Goal: Task Accomplishment & Management: Complete application form

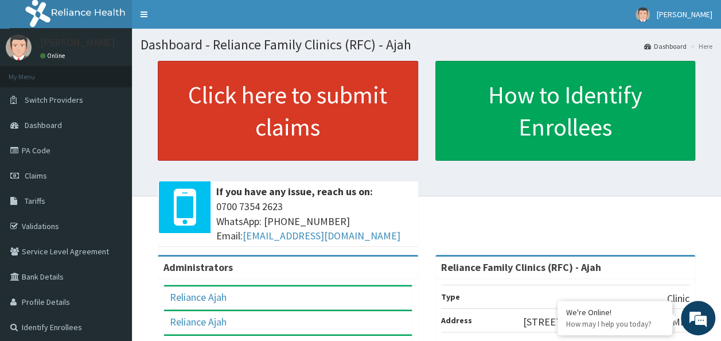
click at [357, 75] on link "Click here to submit claims" at bounding box center [288, 111] width 260 height 100
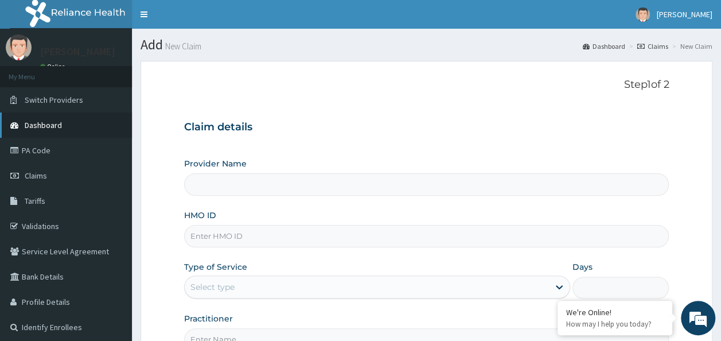
click at [75, 123] on link "Dashboard" at bounding box center [66, 124] width 132 height 25
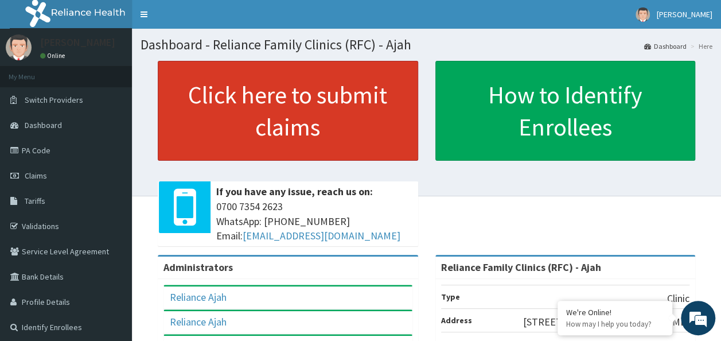
click at [310, 95] on link "Click here to submit claims" at bounding box center [288, 111] width 260 height 100
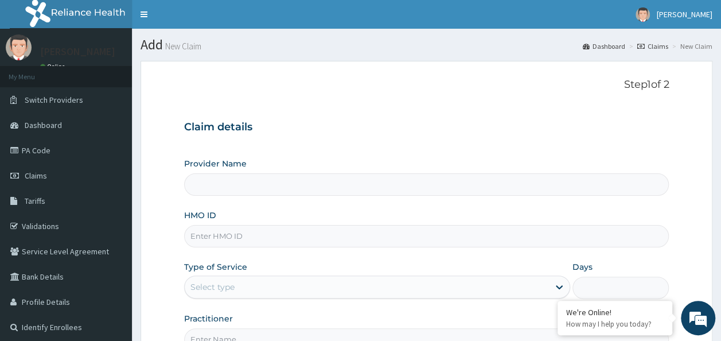
type input "Reliance Family Clinics (RFC) - Ajah"
click at [236, 235] on input "HMO ID" at bounding box center [426, 236] width 485 height 22
paste input "RBU/10022/A"
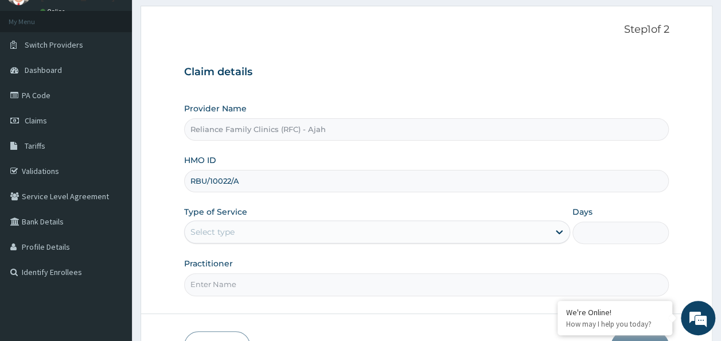
scroll to position [83, 0]
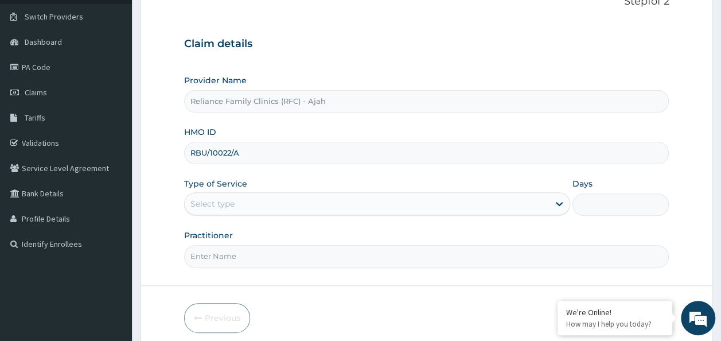
type input "RBU/10022/A"
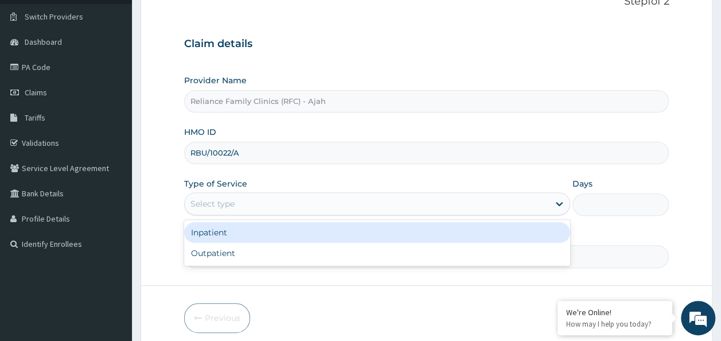
click at [417, 255] on div "Outpatient" at bounding box center [377, 253] width 386 height 21
type input "1"
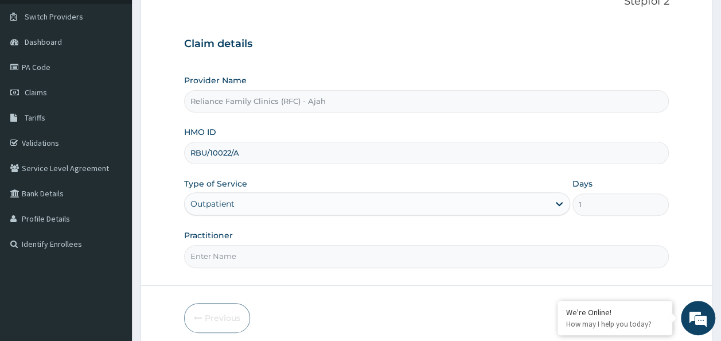
click at [404, 252] on input "Practitioner" at bounding box center [426, 256] width 485 height 22
type input "DR LOCUM"
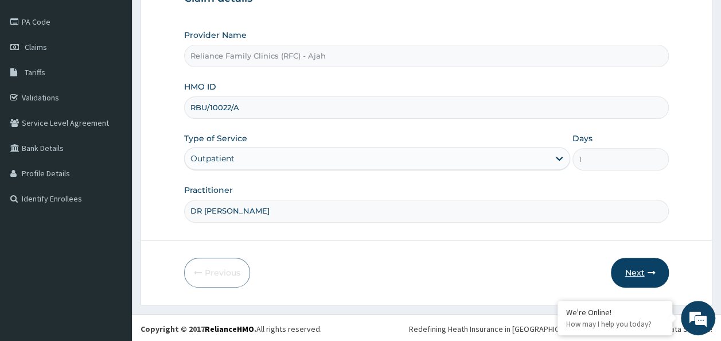
click at [662, 268] on button "Next" at bounding box center [640, 272] width 58 height 30
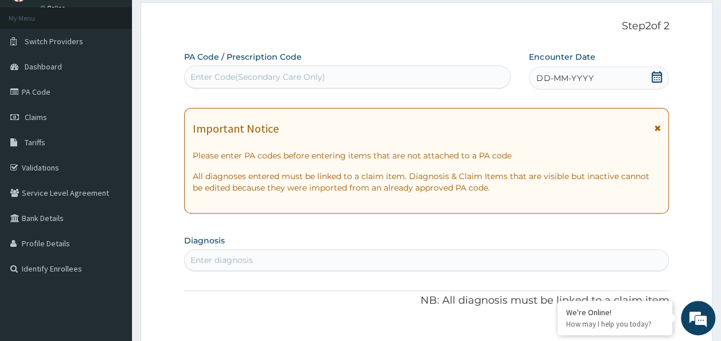
scroll to position [0, 0]
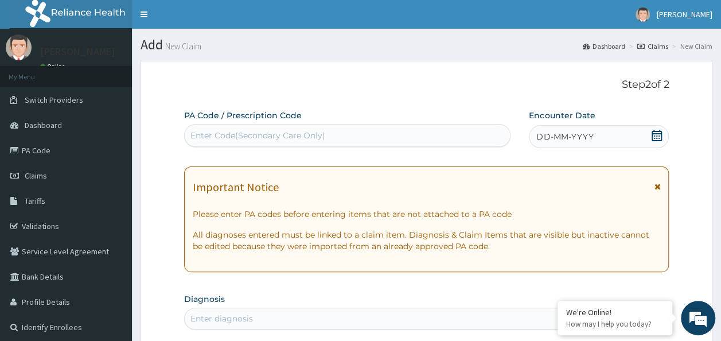
click at [590, 127] on div "DD-MM-YYYY" at bounding box center [599, 136] width 140 height 23
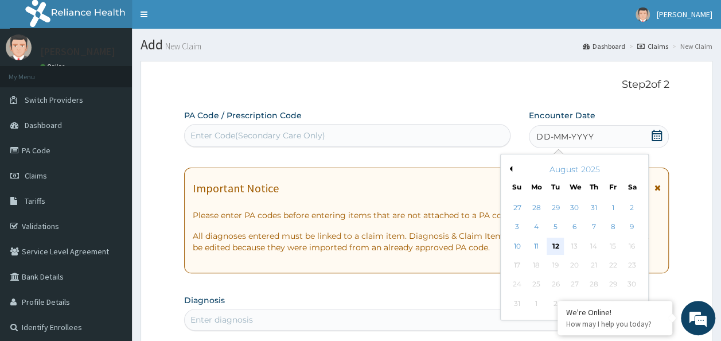
click at [555, 245] on div "12" at bounding box center [555, 245] width 17 height 17
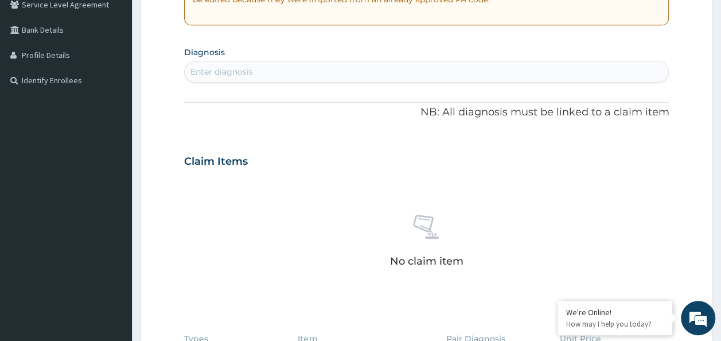
scroll to position [224, 0]
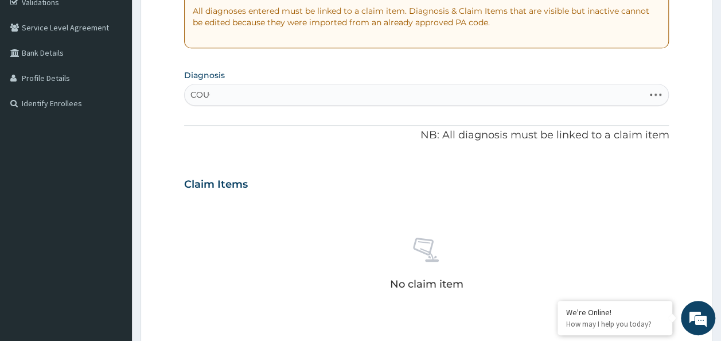
type input "COUGH"
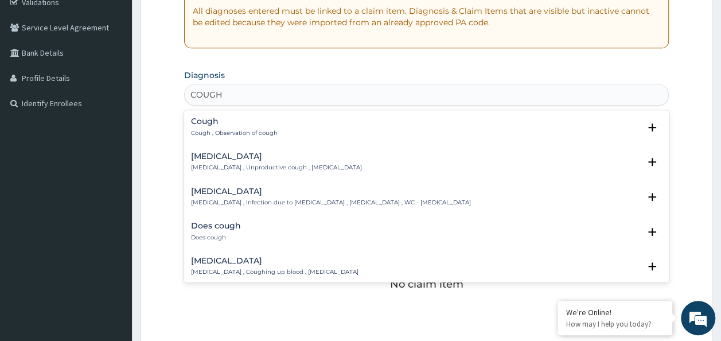
click at [229, 121] on h4 "Cough" at bounding box center [234, 121] width 87 height 9
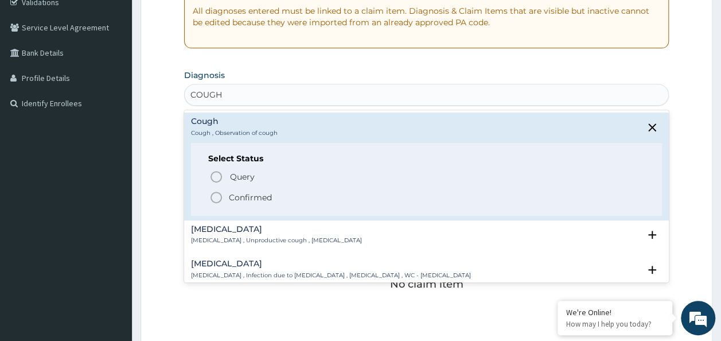
click at [213, 199] on icon "status option filled" at bounding box center [216, 197] width 14 height 14
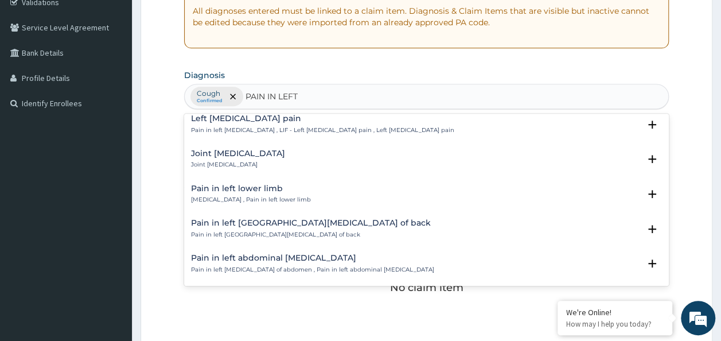
scroll to position [0, 0]
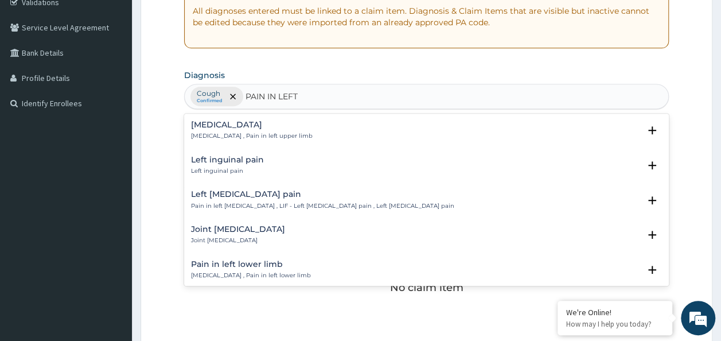
type input "PAIN IN LEFT"
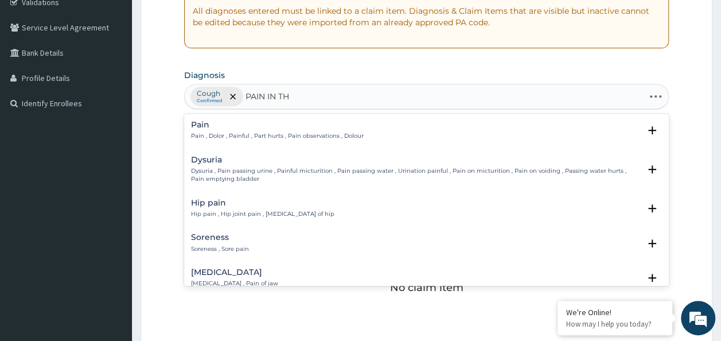
type input "PAIN IN TH"
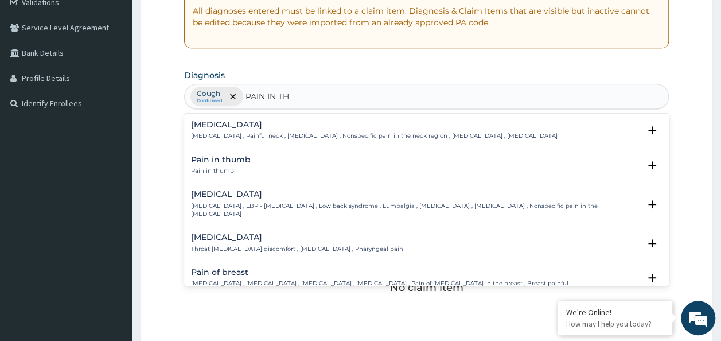
click at [223, 164] on div "Pain in thumb Pain in thumb" at bounding box center [221, 165] width 60 height 20
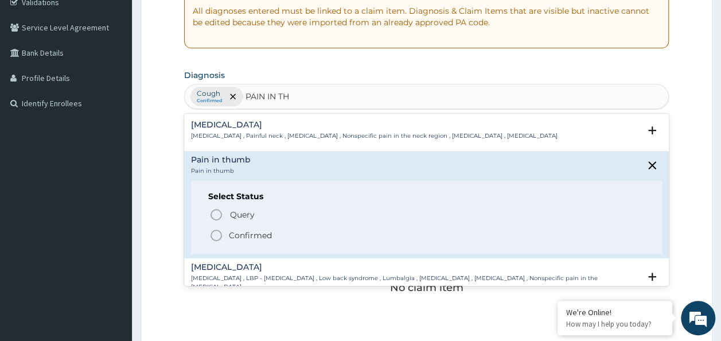
click at [211, 229] on icon "status option filled" at bounding box center [216, 235] width 14 height 14
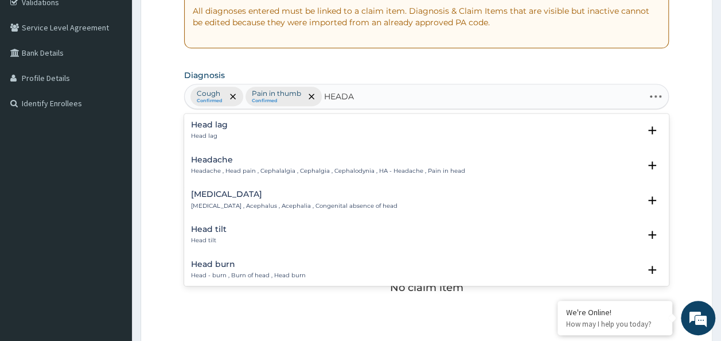
type input "HEADAC"
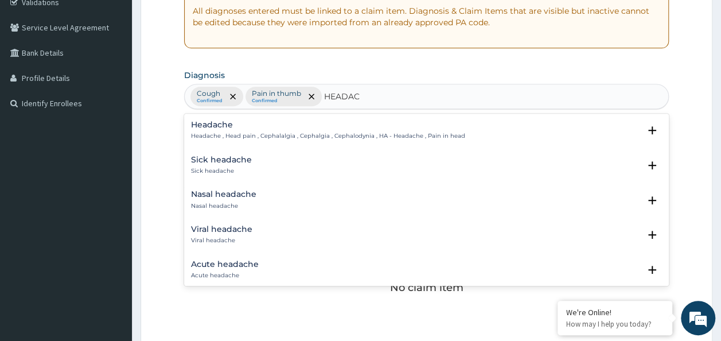
click at [307, 132] on p "Headache , Head pain , Cephalalgia , Cephalgia , Cephalodynia , HA - Headache ,…" at bounding box center [328, 136] width 274 height 8
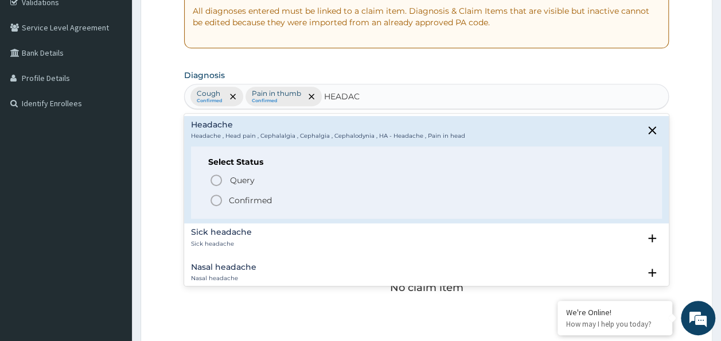
click at [246, 201] on p "Confirmed" at bounding box center [250, 199] width 43 height 11
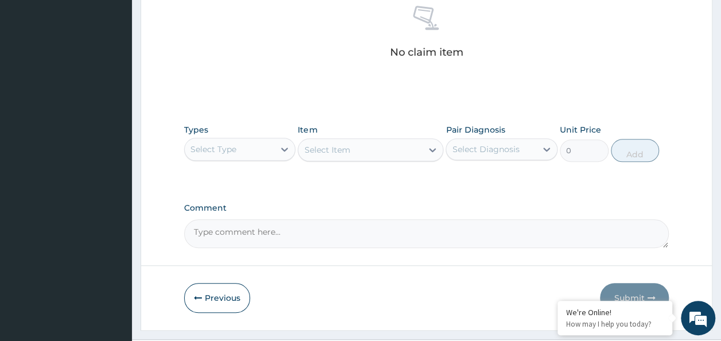
scroll to position [465, 0]
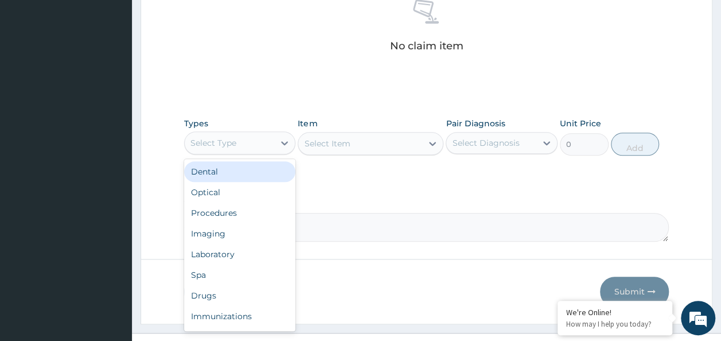
click at [240, 215] on div "Procedures" at bounding box center [240, 212] width 112 height 21
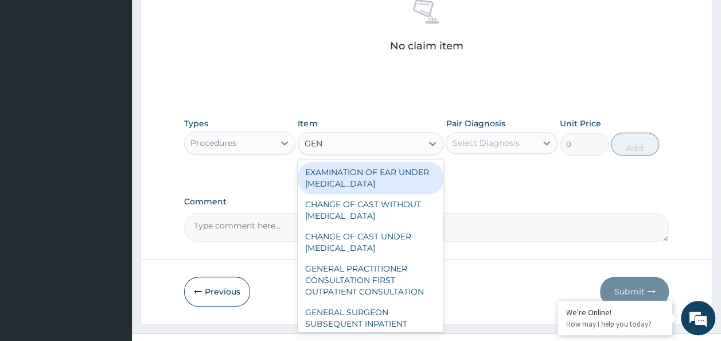
type input "GENE"
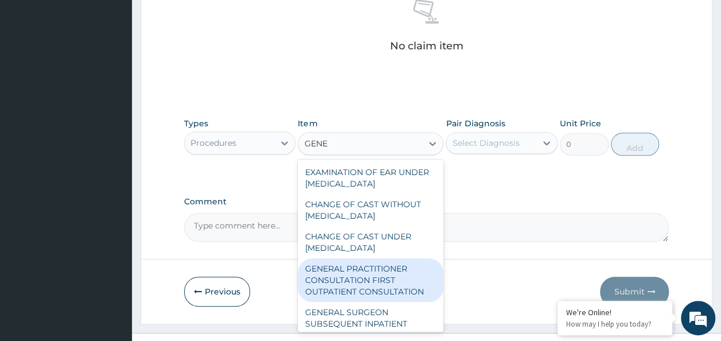
click at [367, 283] on div "GENERAL PRACTITIONER CONSULTATION FIRST OUTPATIENT CONSULTATION" at bounding box center [371, 280] width 146 height 44
type input "3370.125"
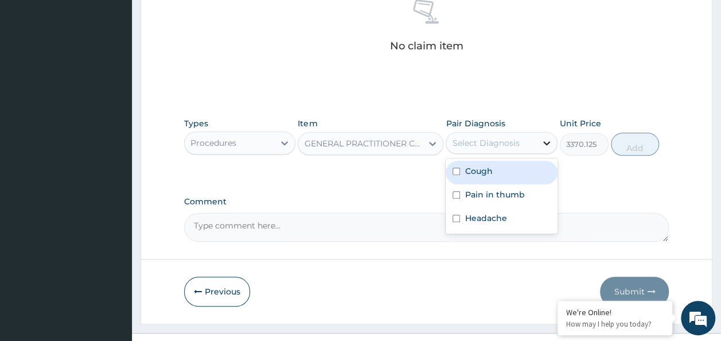
click at [546, 139] on icon at bounding box center [546, 142] width 11 height 11
click at [458, 175] on div "Cough" at bounding box center [502, 173] width 112 height 24
checkbox input "true"
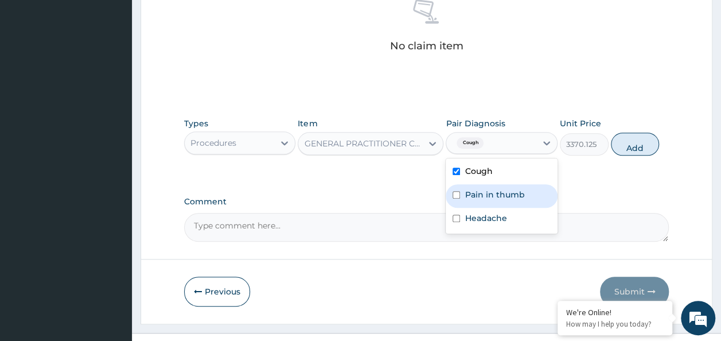
click at [457, 188] on div "Pain in thumb" at bounding box center [502, 196] width 112 height 24
checkbox input "true"
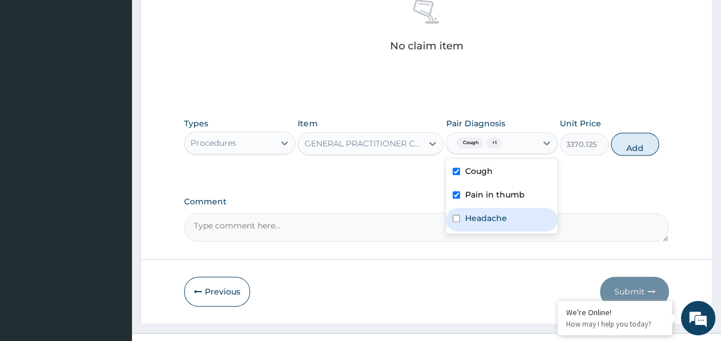
click at [458, 220] on input "checkbox" at bounding box center [455, 217] width 7 height 7
checkbox input "true"
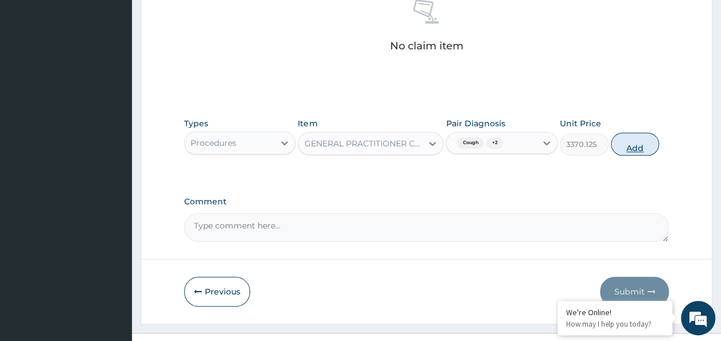
click at [632, 137] on button "Add" at bounding box center [635, 143] width 49 height 23
type input "0"
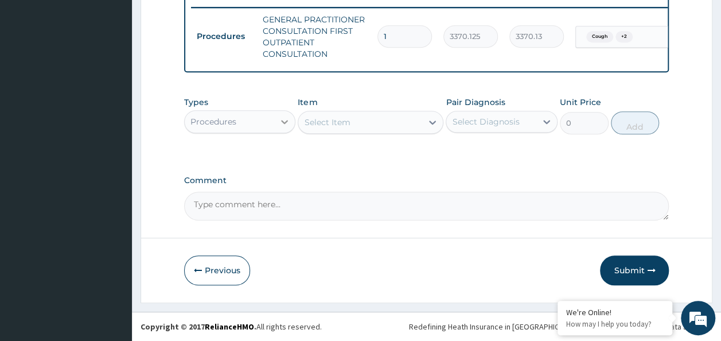
click at [282, 118] on icon at bounding box center [284, 121] width 11 height 11
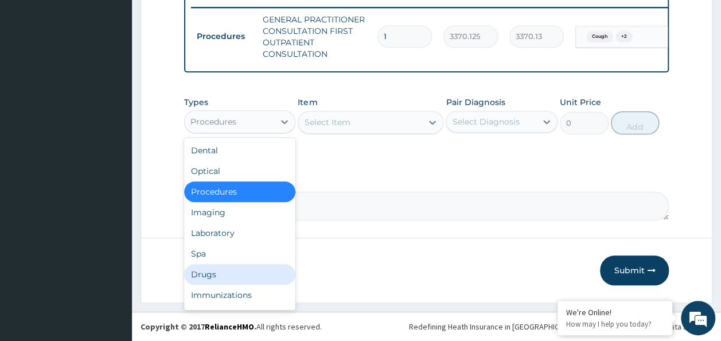
click at [229, 276] on div "Drugs" at bounding box center [240, 274] width 112 height 21
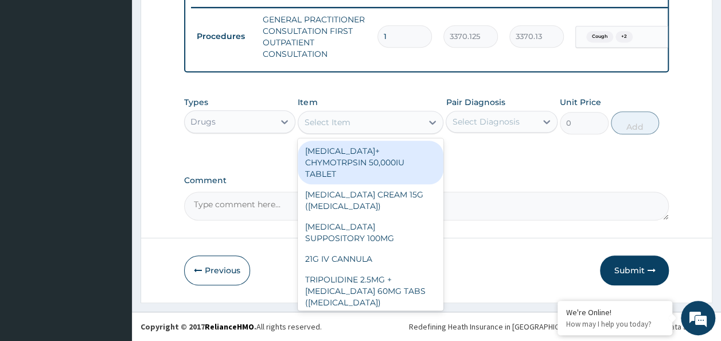
click at [331, 122] on div "Select Item" at bounding box center [327, 121] width 46 height 11
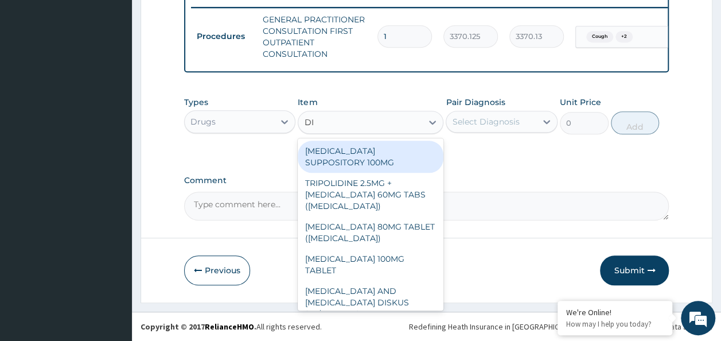
type input "DIC"
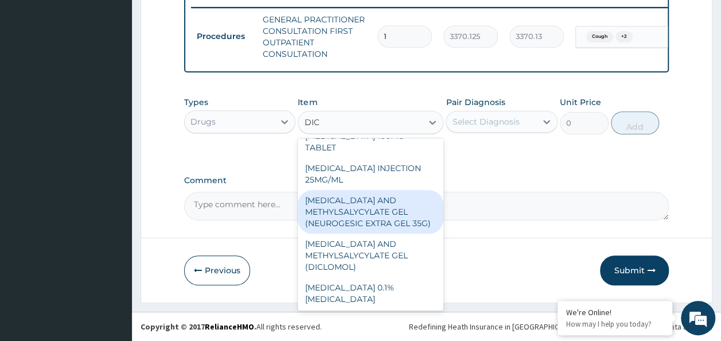
scroll to position [69, 0]
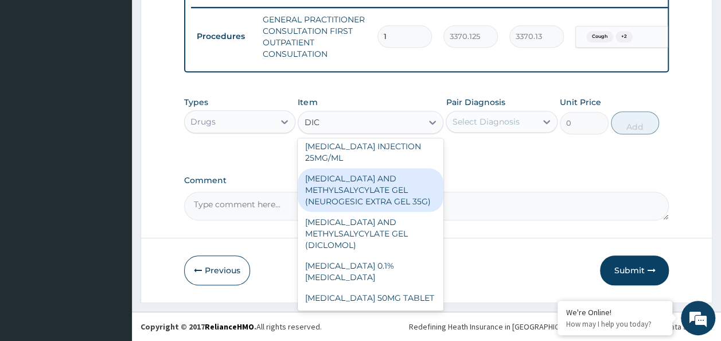
click at [358, 181] on div "DICLOFENAC AND METHYLSALYCYLATE GEL (NEUROGESIC EXTRA GEL 35G)" at bounding box center [371, 190] width 146 height 44
type input "1956"
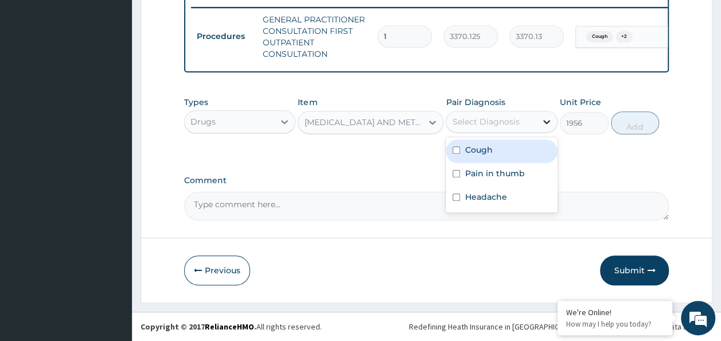
click at [546, 122] on icon at bounding box center [546, 121] width 11 height 11
click at [509, 143] on div "Cough" at bounding box center [502, 151] width 112 height 24
checkbox input "true"
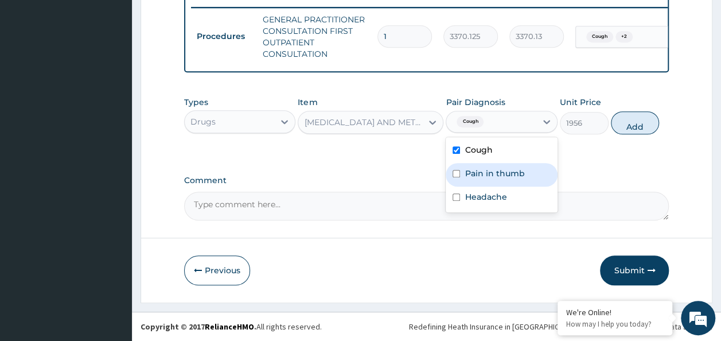
click at [499, 165] on div "Pain in thumb" at bounding box center [502, 175] width 112 height 24
checkbox input "true"
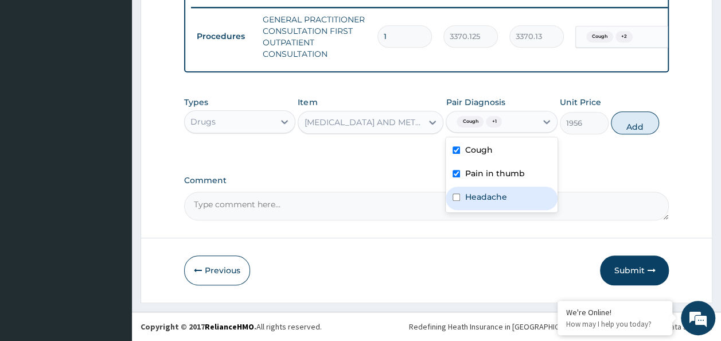
click at [483, 200] on label "Headache" at bounding box center [485, 196] width 42 height 11
checkbox input "true"
click at [620, 124] on button "Add" at bounding box center [635, 122] width 49 height 23
type input "0"
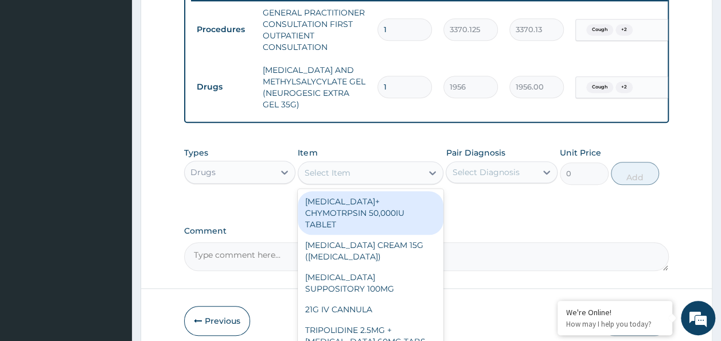
click at [367, 178] on div "Select Item" at bounding box center [360, 172] width 124 height 18
click at [284, 174] on icon at bounding box center [284, 172] width 7 height 4
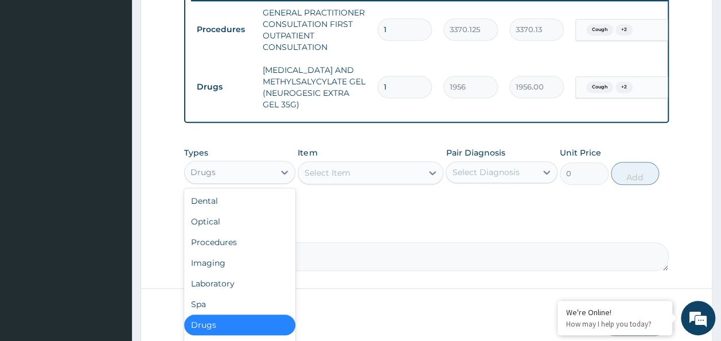
click at [206, 334] on div "Drugs" at bounding box center [240, 324] width 112 height 21
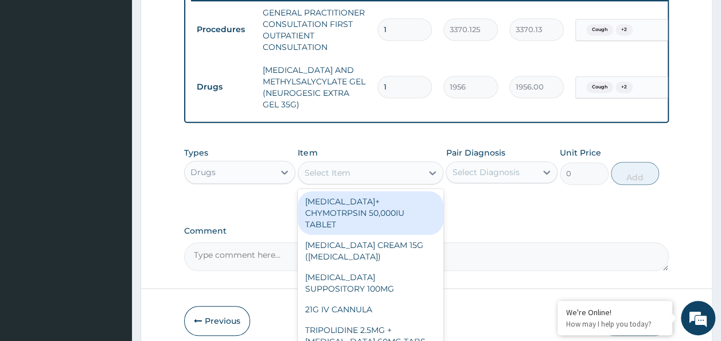
click at [341, 178] on div "Select Item" at bounding box center [327, 172] width 46 height 11
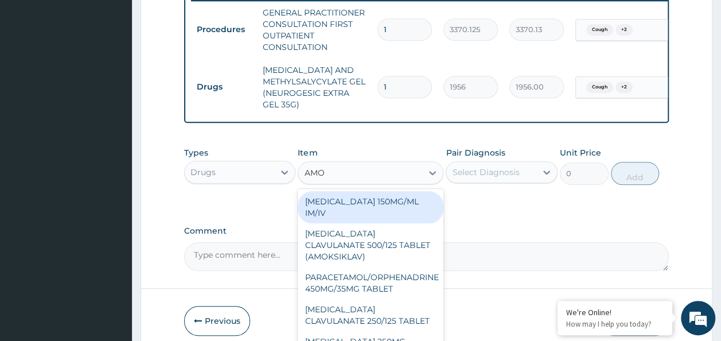
type input "AMOX"
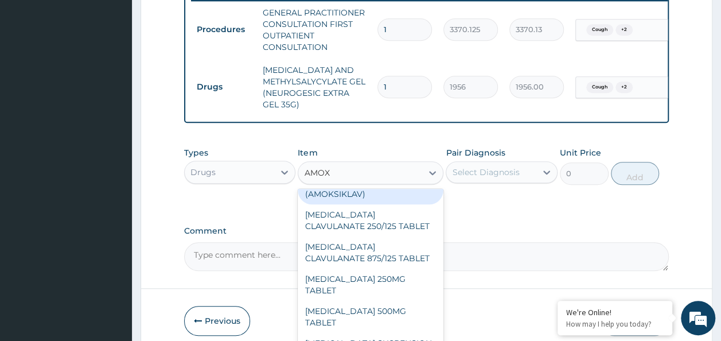
scroll to position [35, 0]
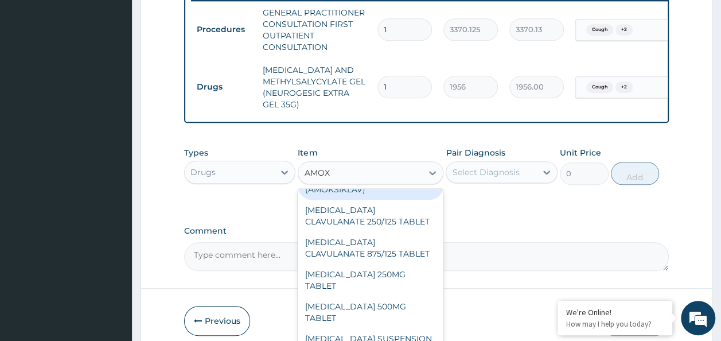
click at [413, 302] on div "AMOXICILLIN 500MG TABLET" at bounding box center [371, 312] width 146 height 32
type input "150"
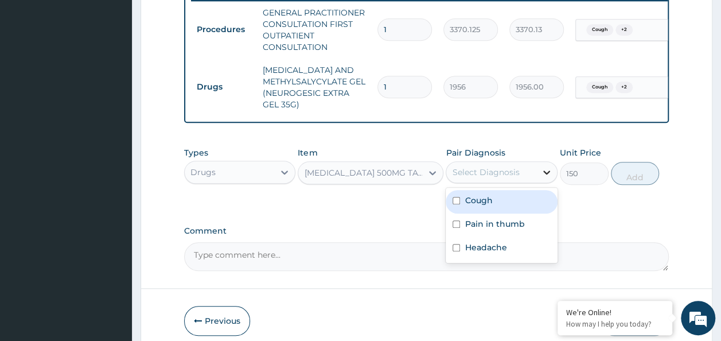
click at [542, 178] on icon at bounding box center [546, 171] width 11 height 11
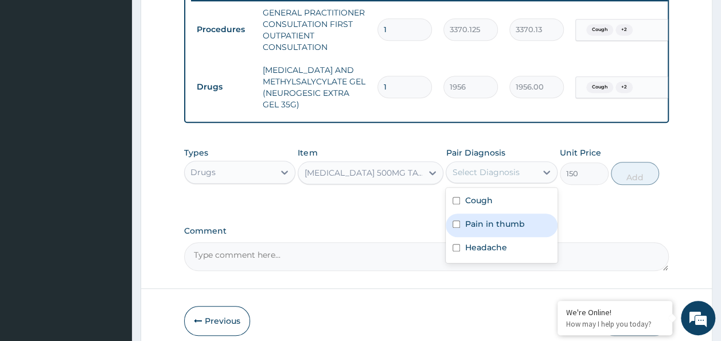
drag, startPoint x: 494, startPoint y: 217, endPoint x: 490, endPoint y: 232, distance: 14.9
click at [490, 232] on div "Cough Pain in thumb Headache" at bounding box center [502, 225] width 112 height 75
click at [490, 229] on label "Pain in thumb" at bounding box center [494, 223] width 60 height 11
checkbox input "true"
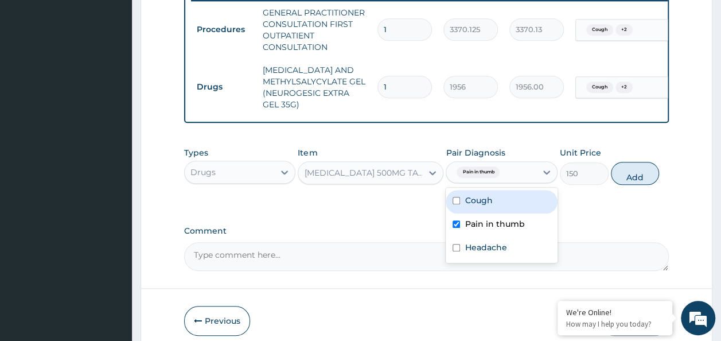
click at [455, 204] on input "checkbox" at bounding box center [455, 200] width 7 height 7
checkbox input "true"
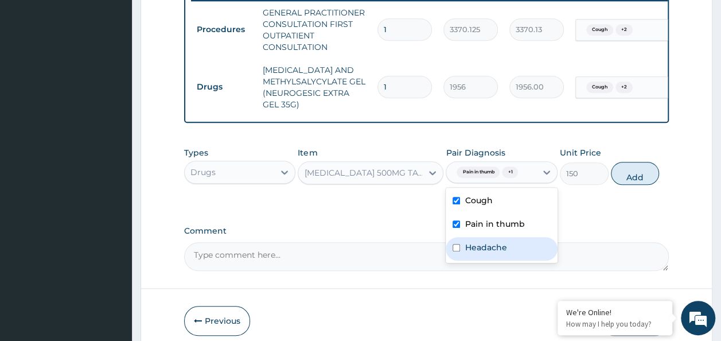
click at [456, 250] on div "Headache" at bounding box center [502, 249] width 112 height 24
checkbox input "true"
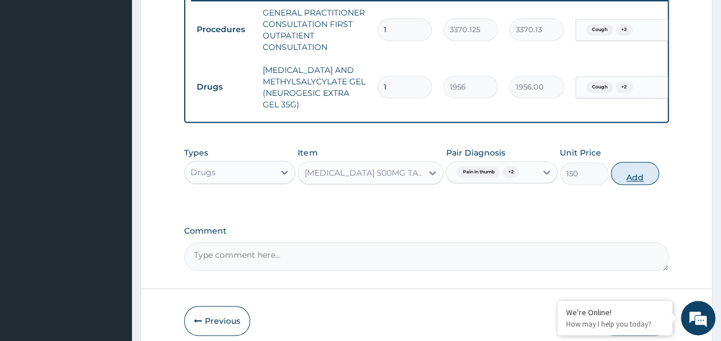
click at [631, 177] on button "Add" at bounding box center [635, 173] width 49 height 23
type input "0"
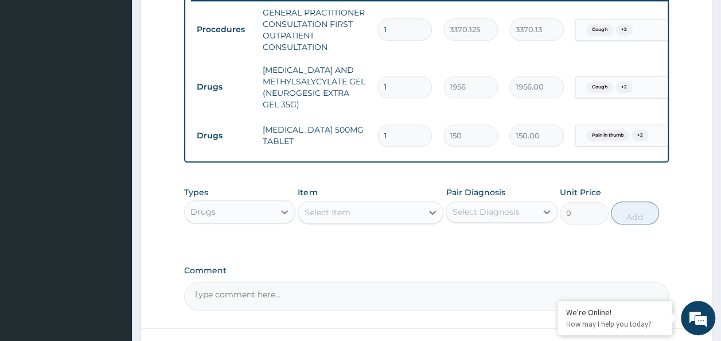
type input "15"
type input "2250.00"
type input "15"
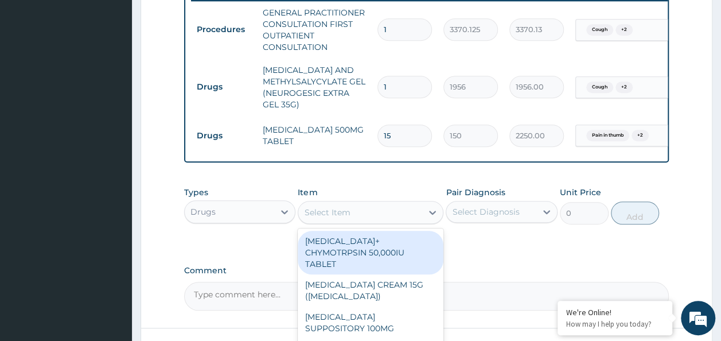
click at [349, 218] on div "Select Item" at bounding box center [327, 211] width 46 height 11
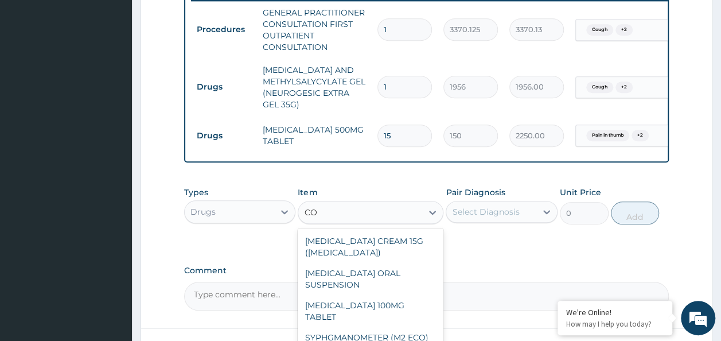
type input "COD"
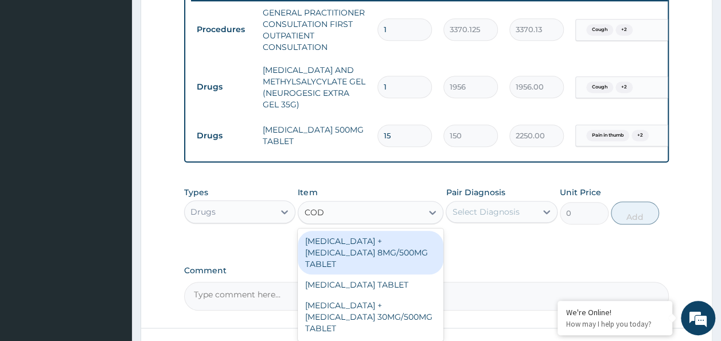
click at [353, 251] on div "PARACETAMOL + CODEINE 8MG/500MG TABLET" at bounding box center [371, 253] width 146 height 44
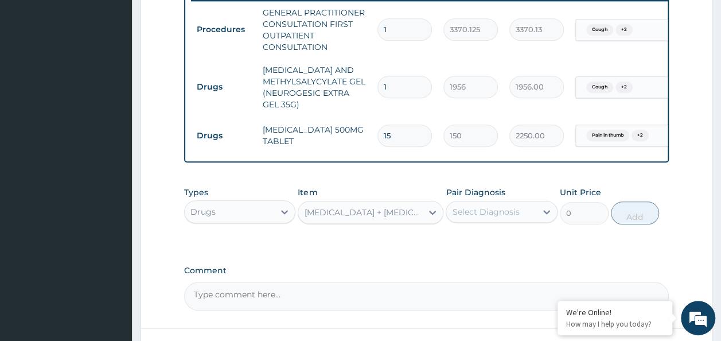
type input "343.2000122070312"
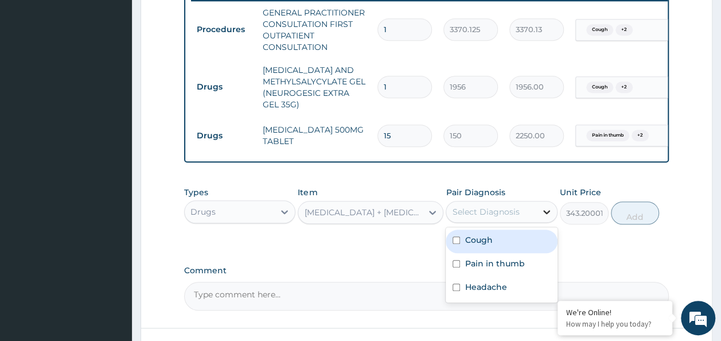
click at [549, 217] on icon at bounding box center [546, 211] width 11 height 11
click at [501, 253] on div "Cough" at bounding box center [502, 241] width 112 height 24
checkbox input "true"
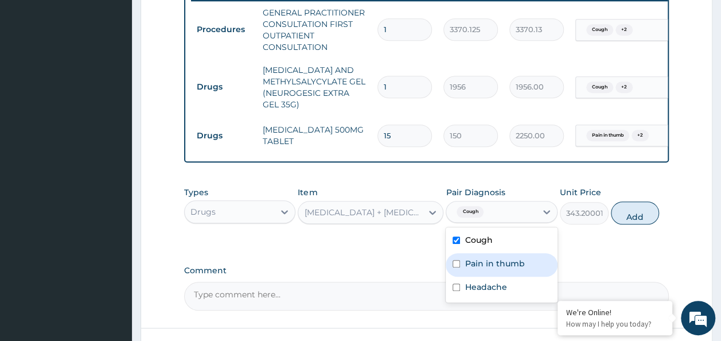
click at [493, 269] on label "Pain in thumb" at bounding box center [494, 262] width 60 height 11
checkbox input "true"
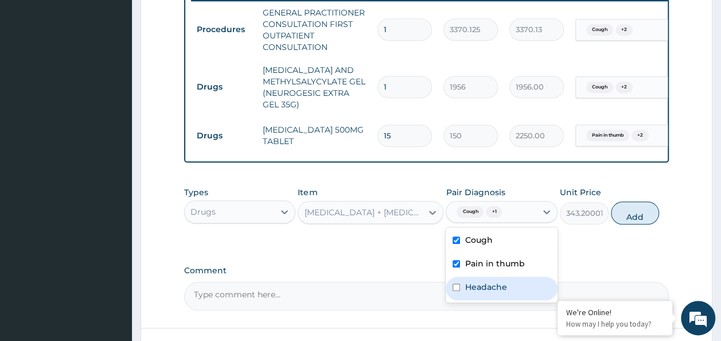
click at [487, 292] on label "Headache" at bounding box center [485, 286] width 42 height 11
checkbox input "true"
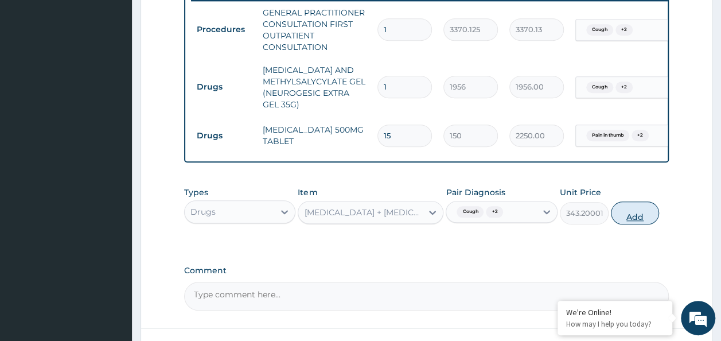
click at [632, 213] on button "Add" at bounding box center [635, 212] width 49 height 23
type input "0"
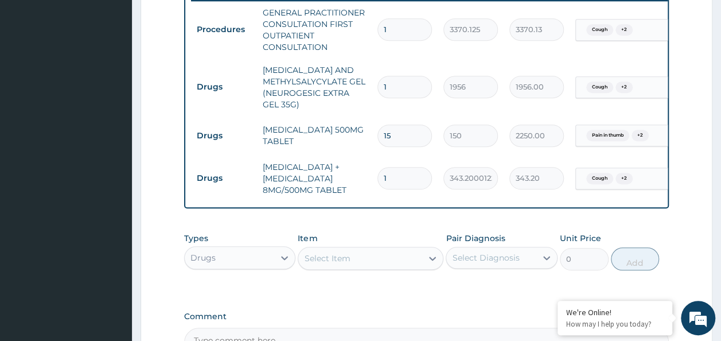
type input "0.00"
type input "2"
type input "686.40"
type input "28"
type input "9609.60"
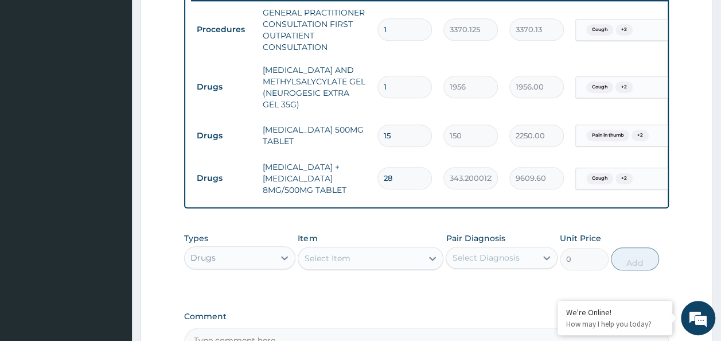
type input "28"
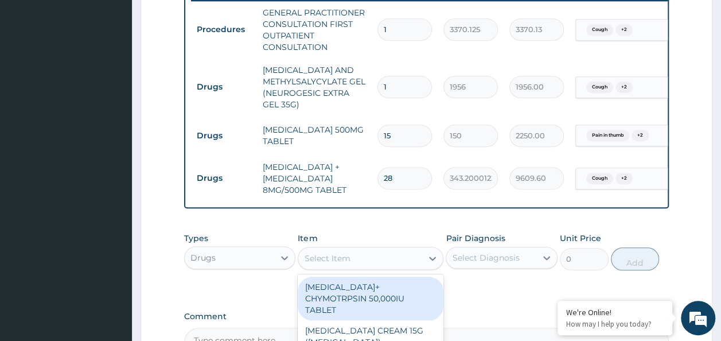
click at [333, 264] on div "Select Item" at bounding box center [327, 257] width 46 height 11
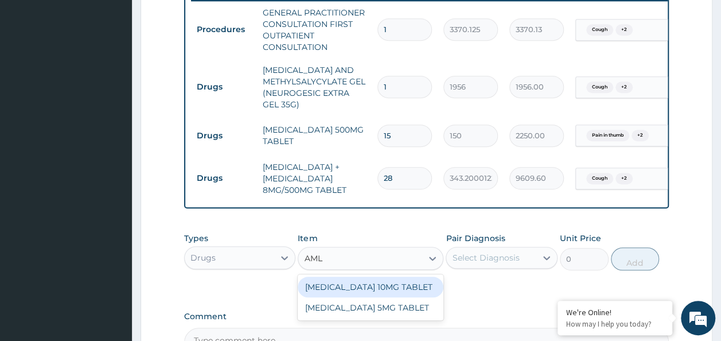
type input "AMLO"
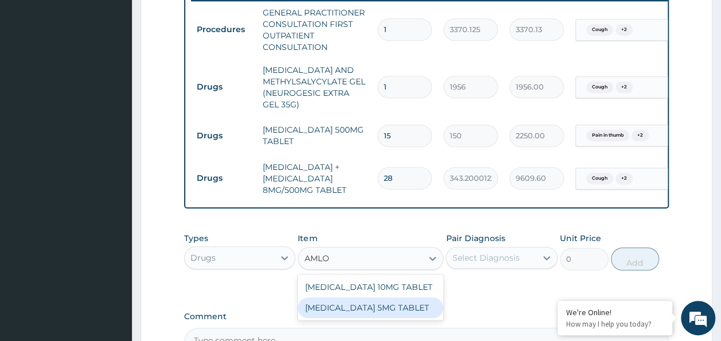
click at [357, 309] on div "AMLODIPINE 5MG TABLET" at bounding box center [371, 307] width 146 height 21
type input "80"
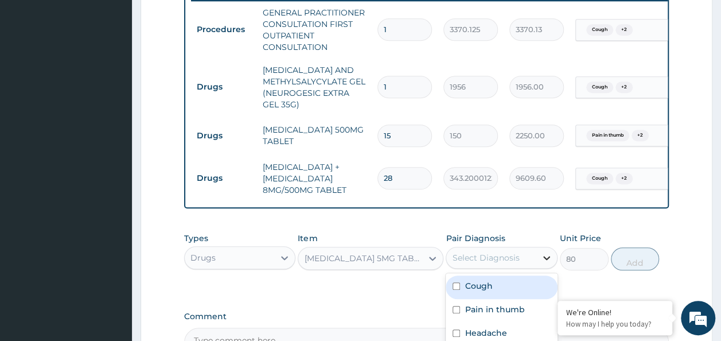
click at [549, 263] on icon at bounding box center [546, 257] width 11 height 11
click at [508, 287] on div "Cough" at bounding box center [502, 287] width 112 height 24
checkbox input "true"
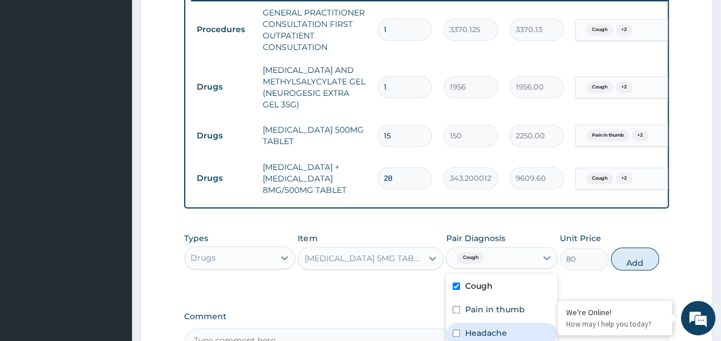
drag, startPoint x: 498, startPoint y: 313, endPoint x: 502, endPoint y: 338, distance: 26.1
click at [502, 338] on div "Cough Pain in thumb Headache" at bounding box center [502, 310] width 112 height 75
click at [502, 338] on label "Headache" at bounding box center [485, 332] width 42 height 11
checkbox input "true"
click at [481, 315] on label "Pain in thumb" at bounding box center [494, 308] width 60 height 11
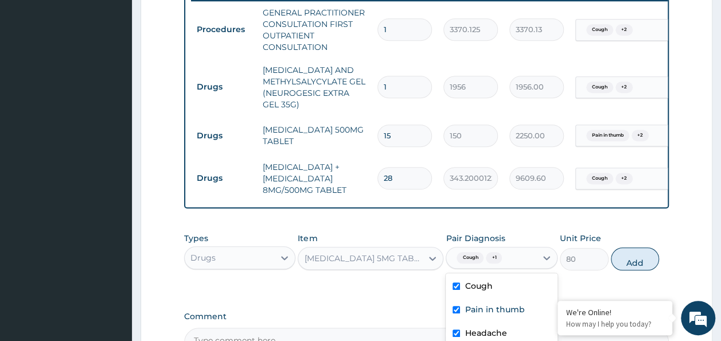
checkbox input "true"
click at [647, 264] on button "Add" at bounding box center [635, 258] width 49 height 23
type input "0"
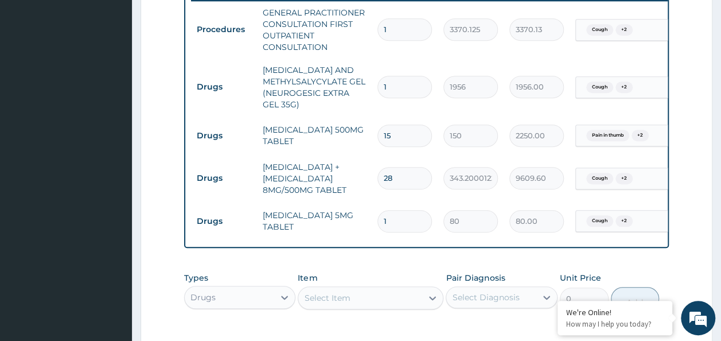
type input "0.00"
type input "7"
type input "560.00"
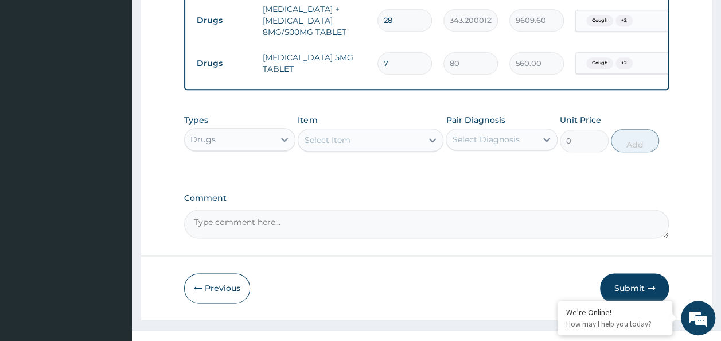
scroll to position [639, 0]
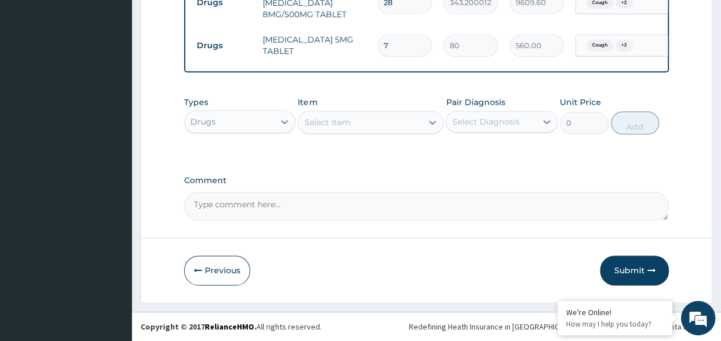
type input "7"
click at [638, 268] on button "Submit" at bounding box center [634, 270] width 69 height 30
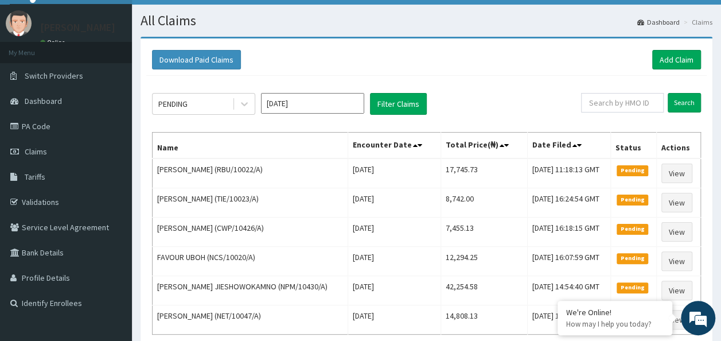
scroll to position [18, 0]
